Goal: Use online tool/utility: Utilize a website feature to perform a specific function

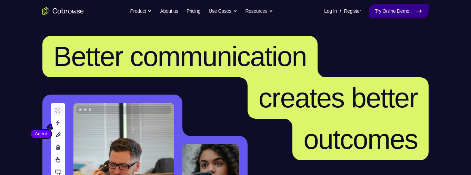
click at [423, 12] on icon at bounding box center [419, 11] width 8 height 8
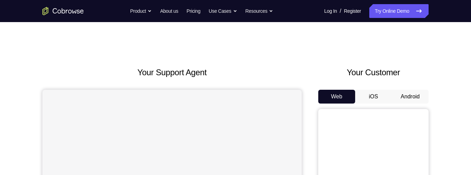
click at [405, 96] on button "Android" at bounding box center [410, 97] width 37 height 14
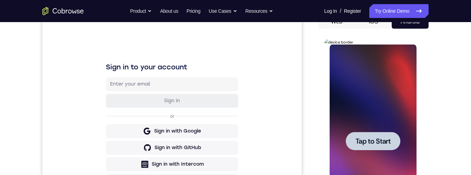
scroll to position [86, 0]
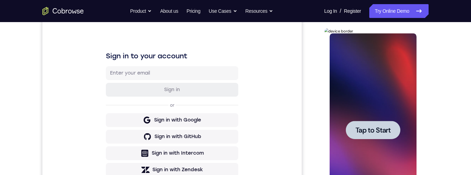
click at [380, 135] on div at bounding box center [373, 130] width 55 height 18
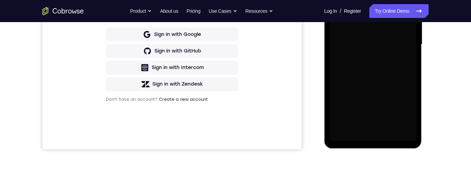
scroll to position [171, 0]
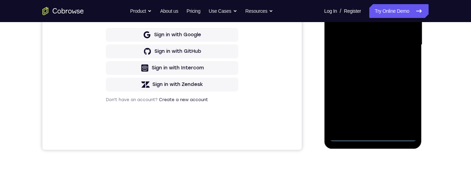
click at [374, 139] on div at bounding box center [373, 44] width 87 height 193
click at [407, 106] on div at bounding box center [373, 44] width 87 height 193
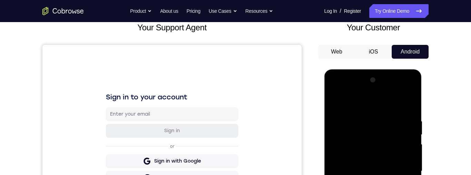
scroll to position [72, 0]
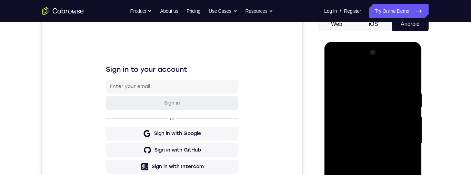
click at [385, 81] on div at bounding box center [373, 143] width 87 height 193
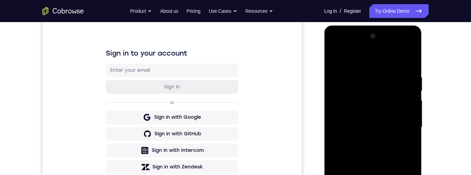
click at [405, 122] on div at bounding box center [373, 127] width 87 height 193
click at [405, 123] on div at bounding box center [373, 127] width 87 height 193
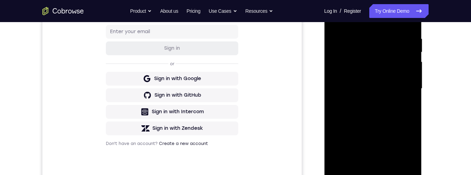
click at [363, 101] on div at bounding box center [373, 88] width 87 height 193
click at [391, 80] on div at bounding box center [373, 88] width 87 height 193
click at [396, 77] on div at bounding box center [373, 88] width 87 height 193
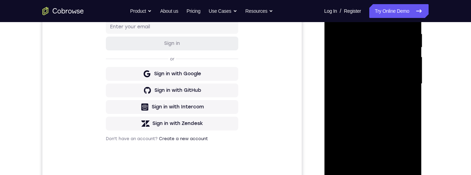
click at [394, 79] on div at bounding box center [373, 83] width 87 height 193
click at [376, 56] on div at bounding box center [373, 83] width 87 height 193
click at [394, 68] on div at bounding box center [373, 83] width 87 height 193
click at [394, 84] on div at bounding box center [373, 83] width 87 height 193
click at [394, 111] on div at bounding box center [373, 83] width 87 height 193
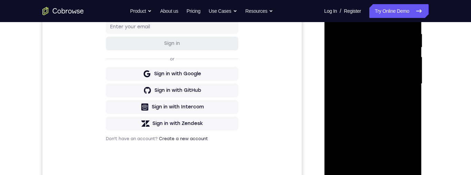
click at [379, 104] on div at bounding box center [373, 83] width 87 height 193
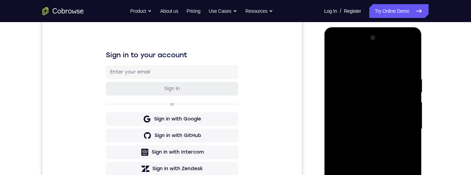
click at [406, 63] on div at bounding box center [373, 128] width 87 height 193
click at [375, 148] on div at bounding box center [373, 128] width 87 height 193
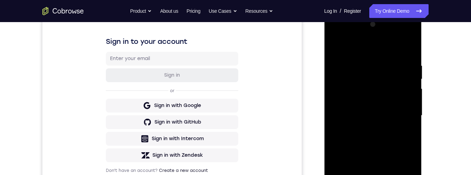
click at [374, 132] on div at bounding box center [373, 115] width 87 height 193
click at [372, 136] on div at bounding box center [373, 115] width 87 height 193
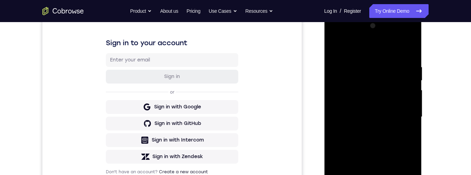
click at [385, 143] on div at bounding box center [373, 116] width 87 height 193
click at [391, 136] on div at bounding box center [373, 116] width 87 height 193
click at [374, 136] on div at bounding box center [373, 116] width 87 height 193
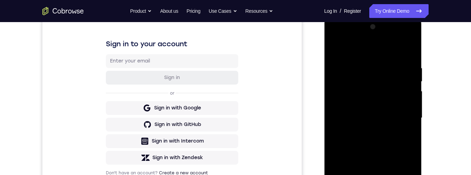
click at [373, 132] on div at bounding box center [373, 117] width 87 height 193
click at [376, 138] on div at bounding box center [373, 117] width 87 height 193
click at [382, 144] on div at bounding box center [373, 117] width 87 height 193
click at [377, 134] on div at bounding box center [373, 117] width 87 height 193
click at [393, 141] on div at bounding box center [373, 117] width 87 height 193
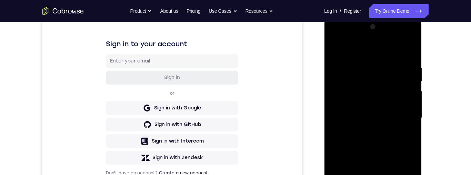
click at [387, 145] on div at bounding box center [373, 117] width 87 height 193
